Goal: Task Accomplishment & Management: Use online tool/utility

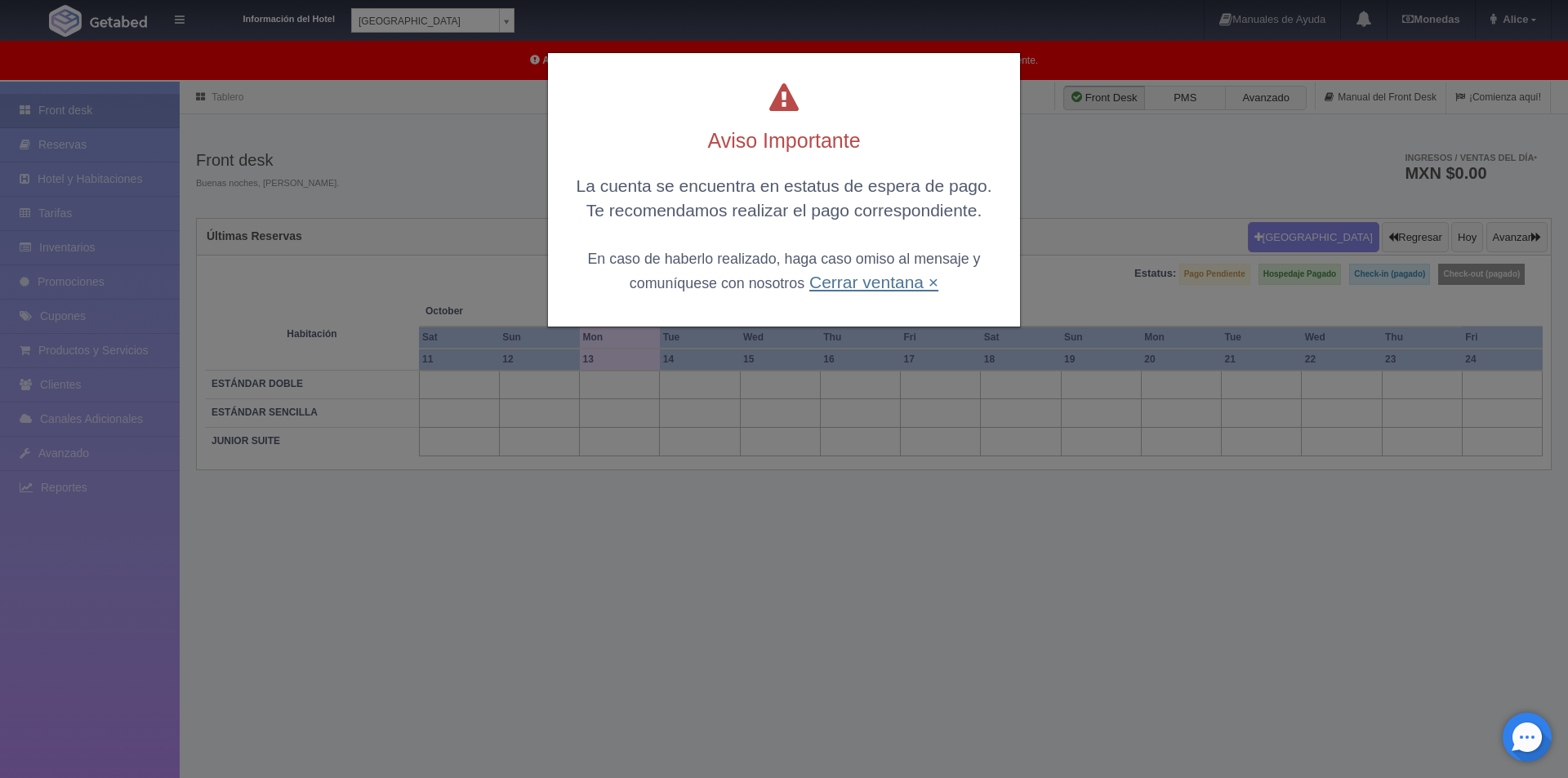
click at [921, 279] on link "Cerrar ventana ×" at bounding box center [874, 282] width 129 height 19
